Goal: Use online tool/utility: Utilize a website feature to perform a specific function

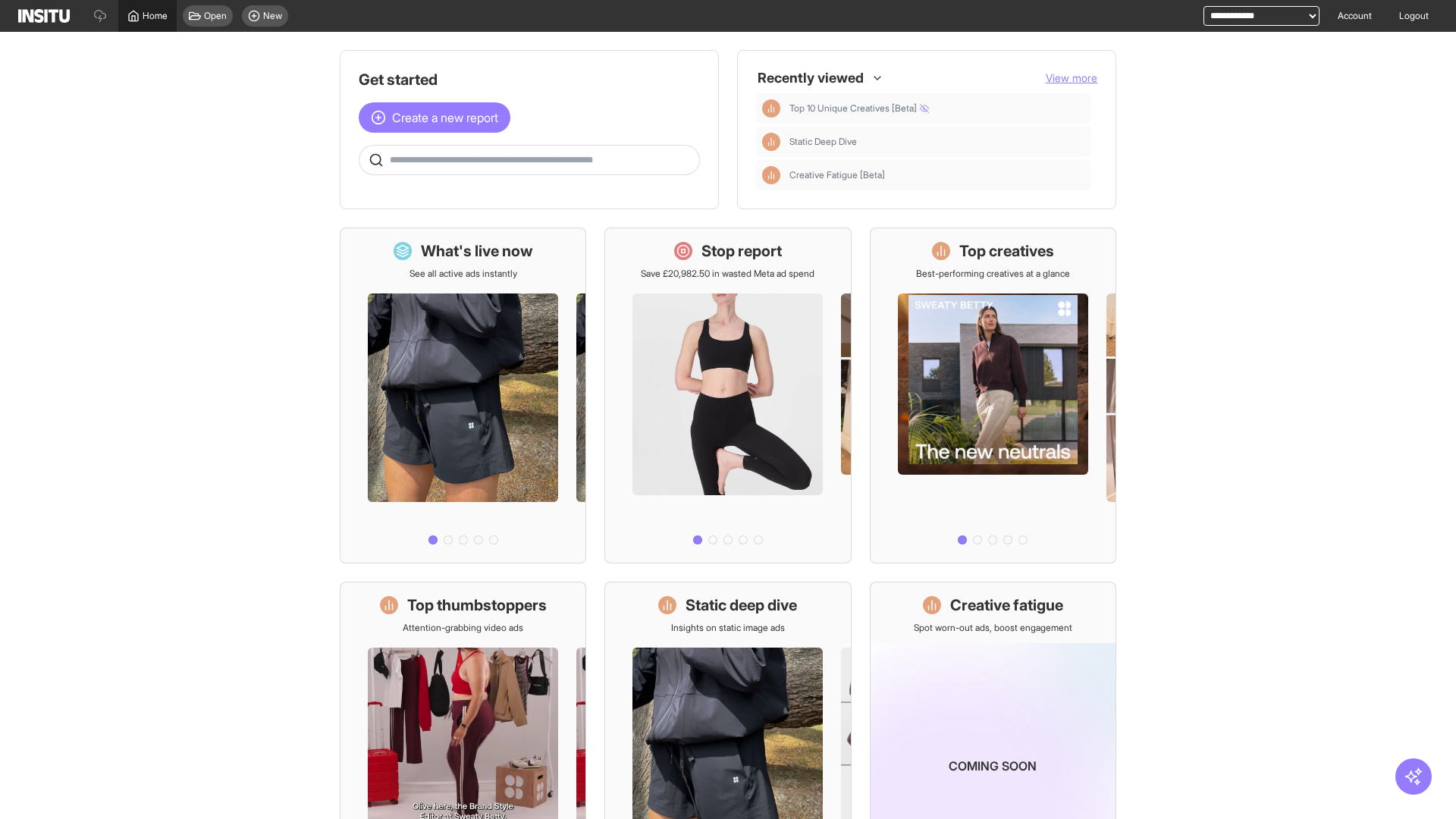
click at [147, 16] on span "Home" at bounding box center [155, 16] width 25 height 12
click at [438, 117] on span "Create a new report" at bounding box center [444, 117] width 106 height 18
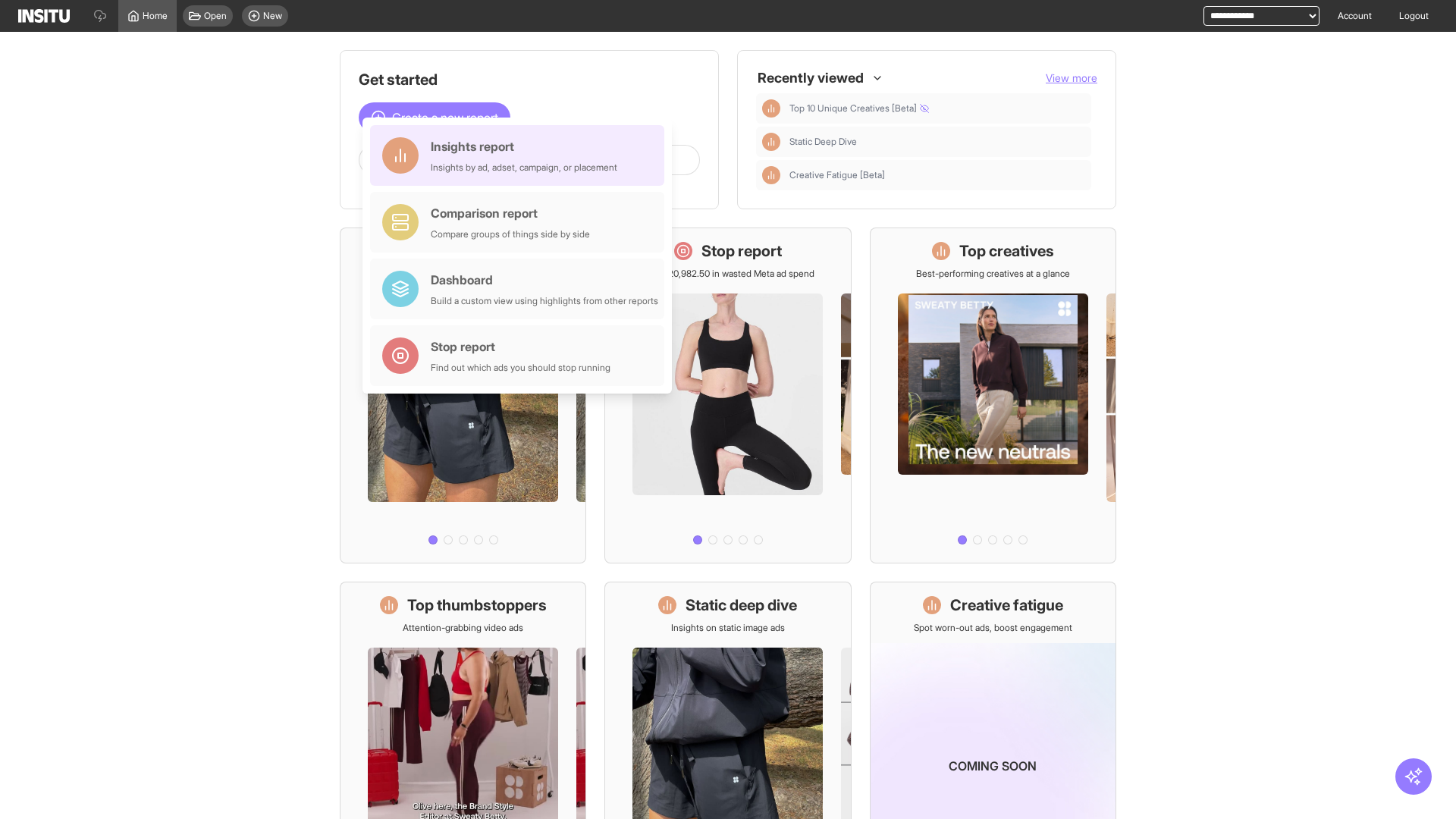
click at [521, 155] on div "Insights report Insights by ad, adset, campaign, or placement" at bounding box center [524, 155] width 187 height 37
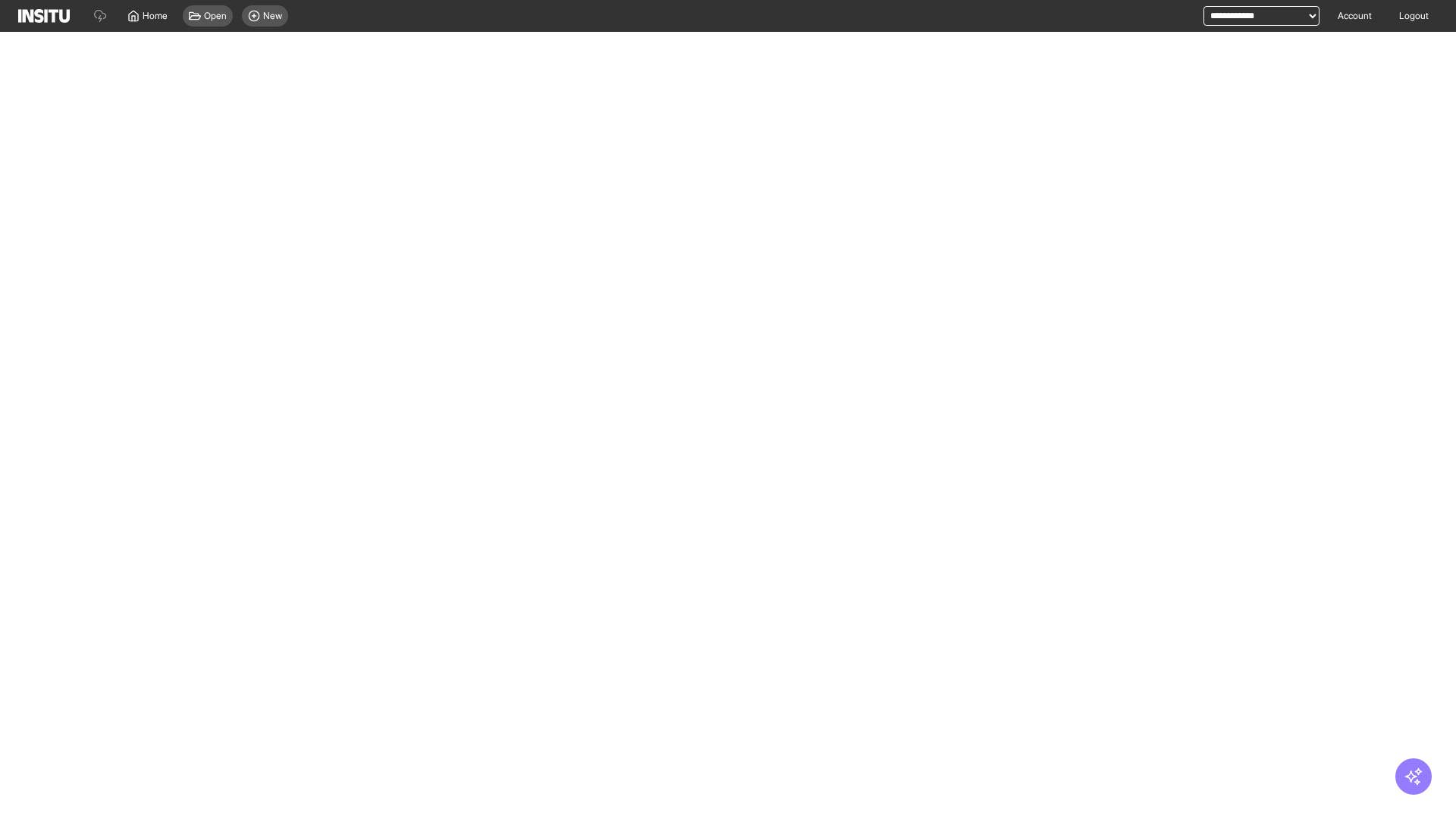
select select "**"
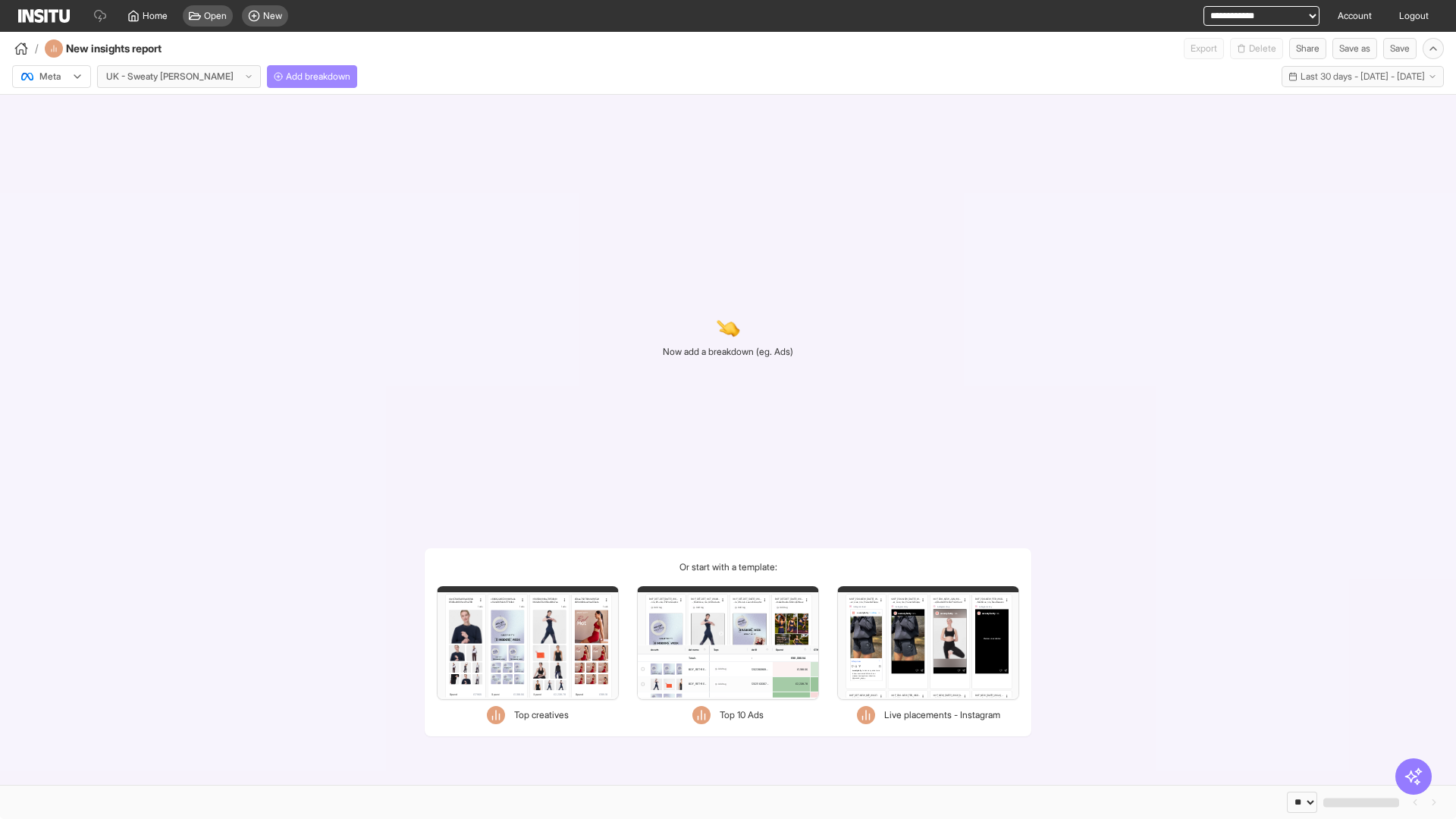
click at [286, 76] on span "Add breakdown" at bounding box center [319, 76] width 65 height 12
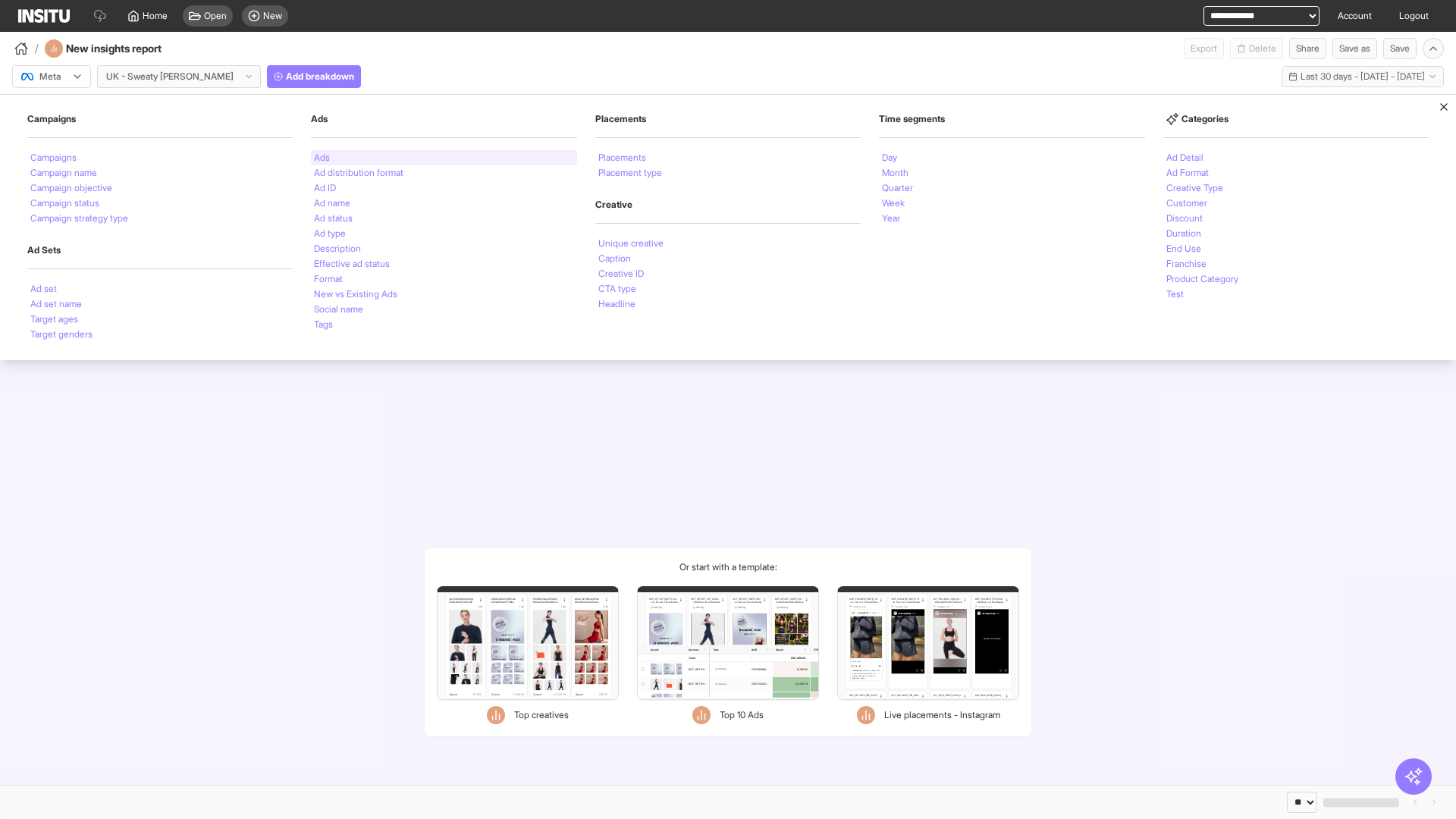
click at [321, 158] on li "Ads" at bounding box center [322, 157] width 16 height 9
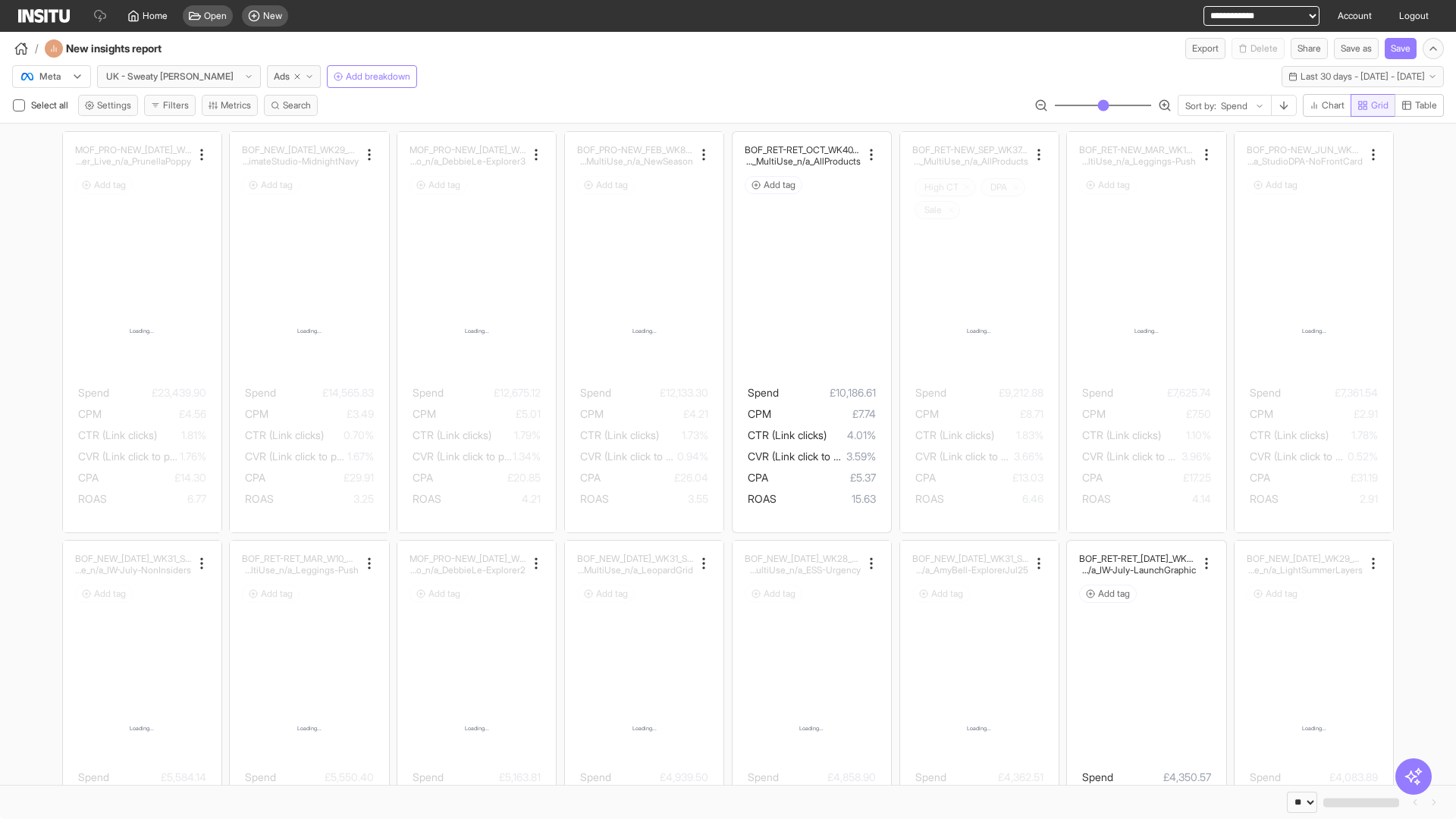
click at [1371, 105] on span "Grid" at bounding box center [1380, 105] width 18 height 12
